Goal: Information Seeking & Learning: Learn about a topic

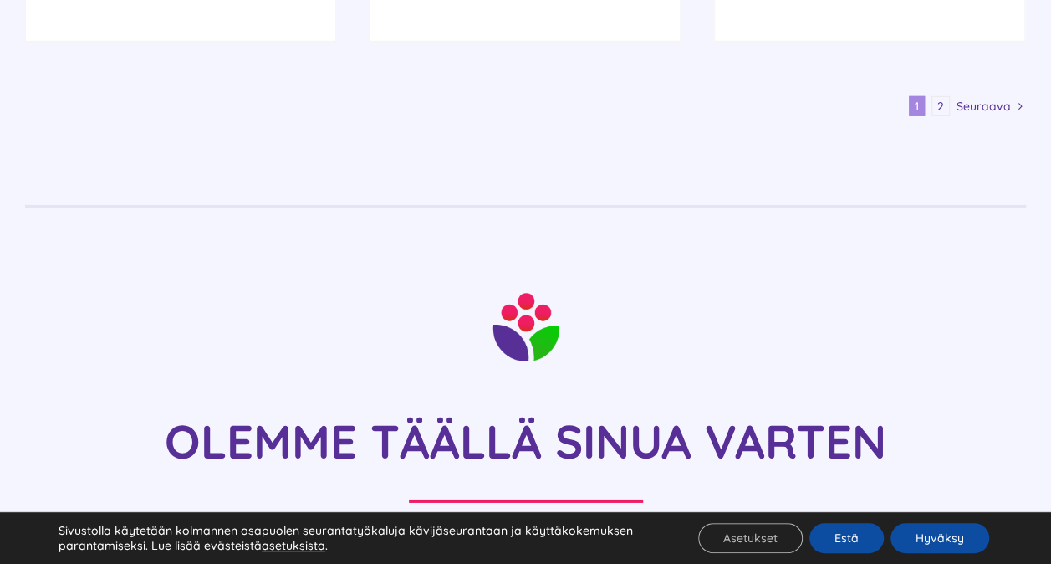
scroll to position [2676, 0]
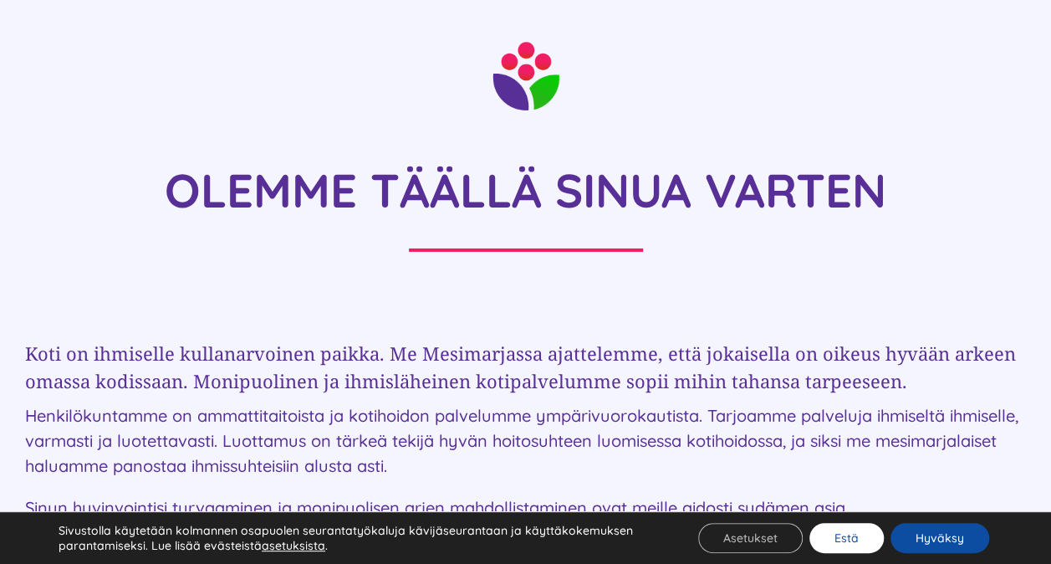
click at [860, 533] on button "Estä" at bounding box center [846, 538] width 74 height 30
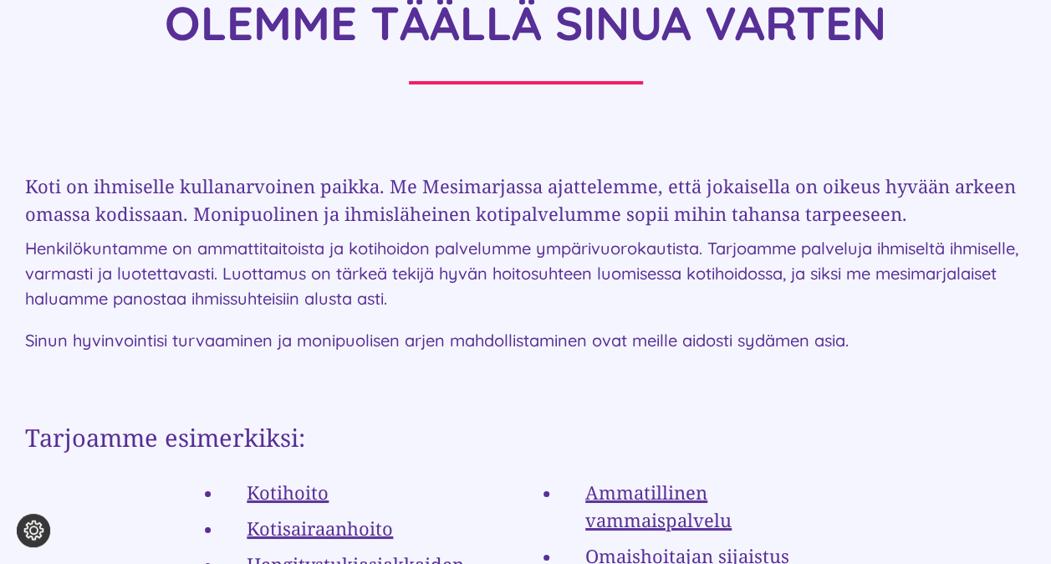
scroll to position [3094, 0]
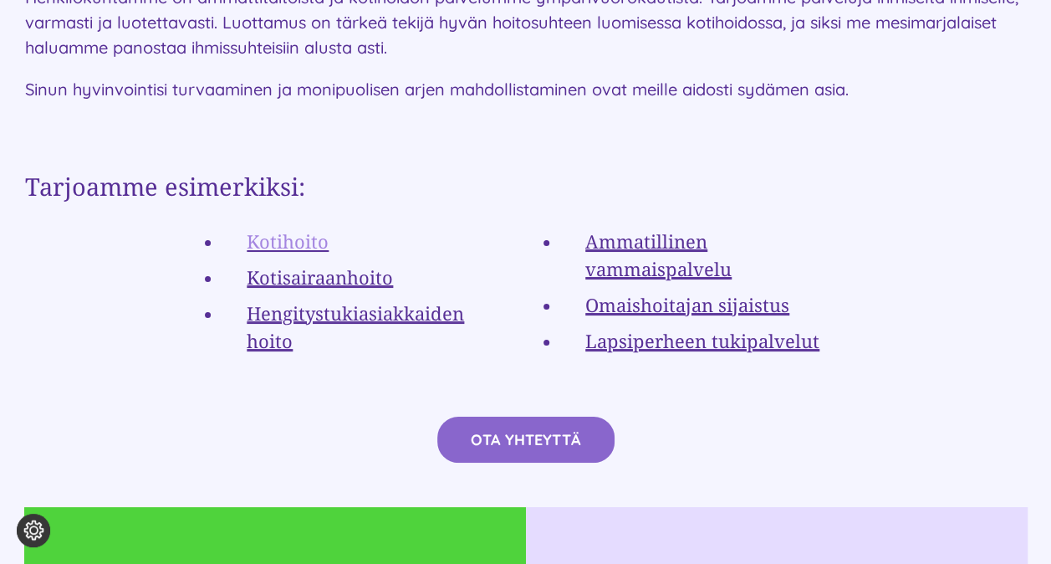
click at [293, 228] on link "Kotihoito" at bounding box center [288, 240] width 82 height 25
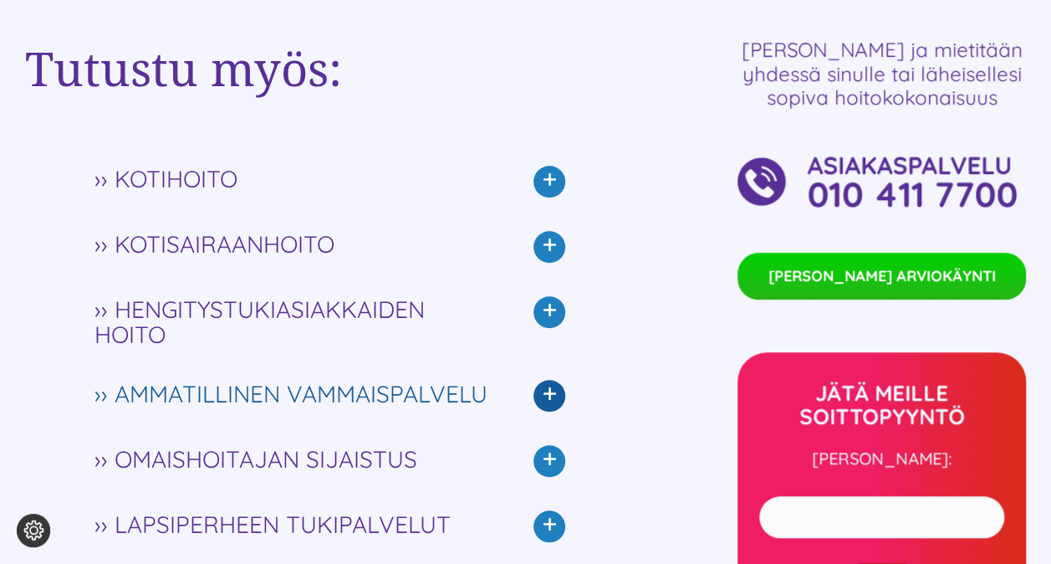
scroll to position [3763, 0]
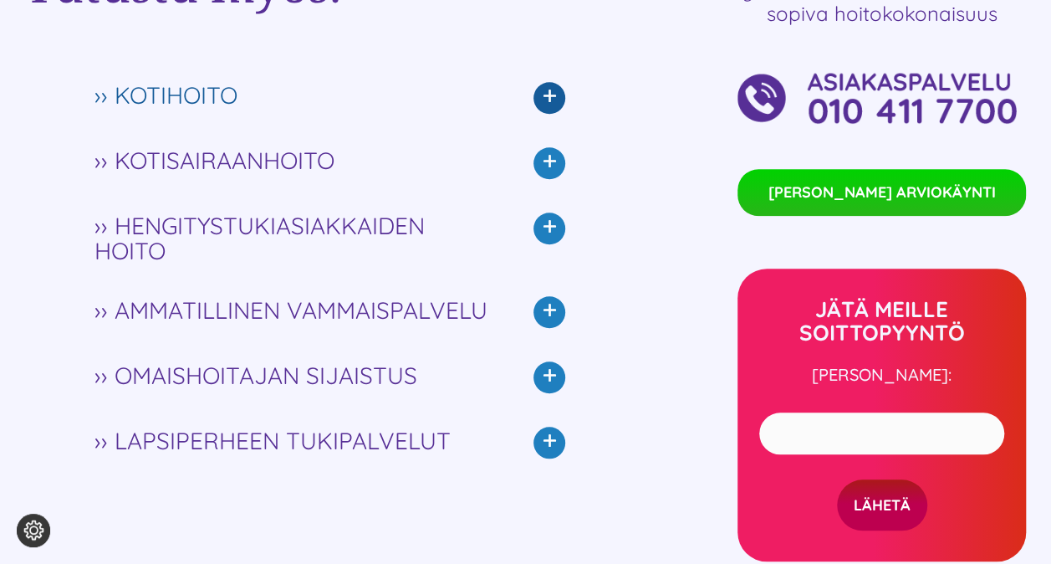
click at [547, 97] on icon at bounding box center [549, 98] width 32 height 32
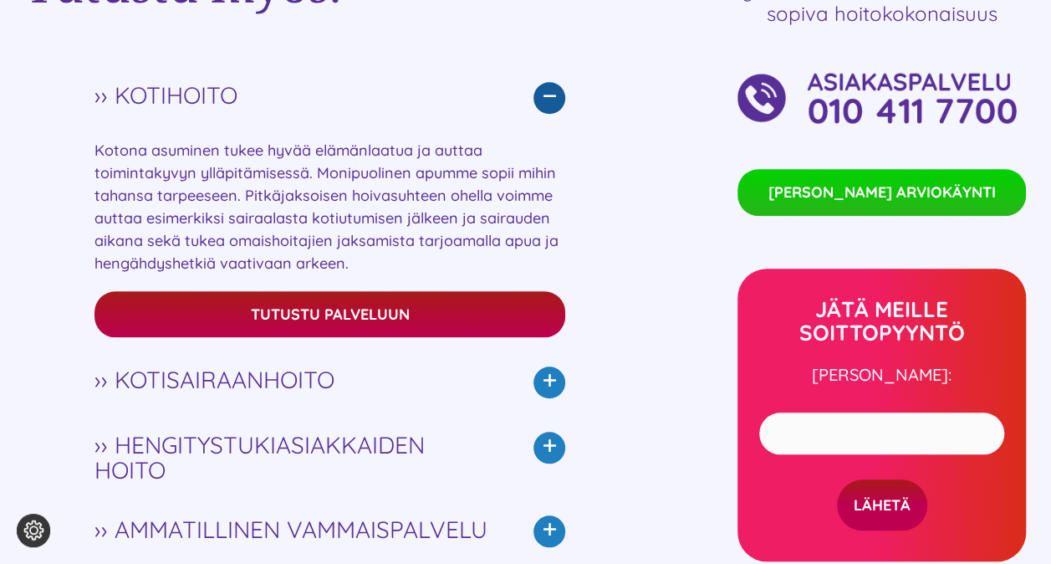
click at [349, 228] on div "Kotona asuminen tukee hyvää elämänlaatua ja auttaa toimintakyvyn ylläpitämisess…" at bounding box center [330, 239] width 472 height 219
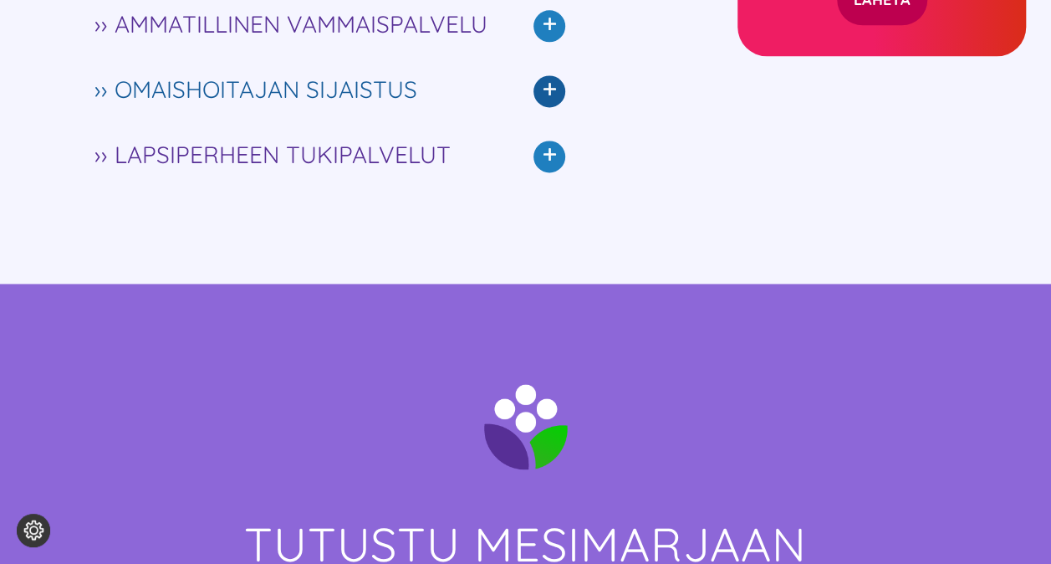
scroll to position [4270, 0]
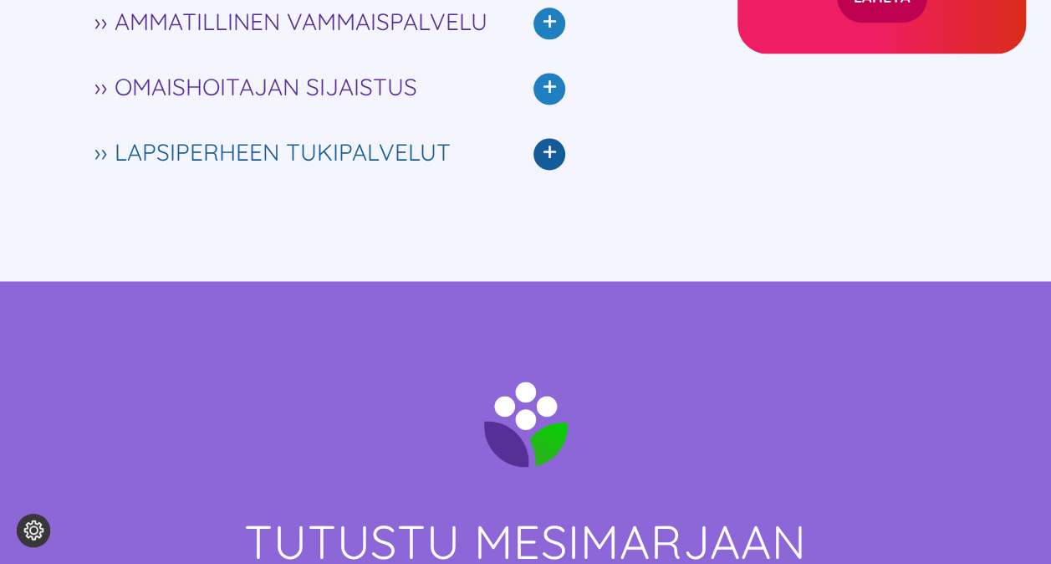
click at [556, 157] on icon at bounding box center [549, 154] width 32 height 32
